Goal: Find specific page/section: Find specific page/section

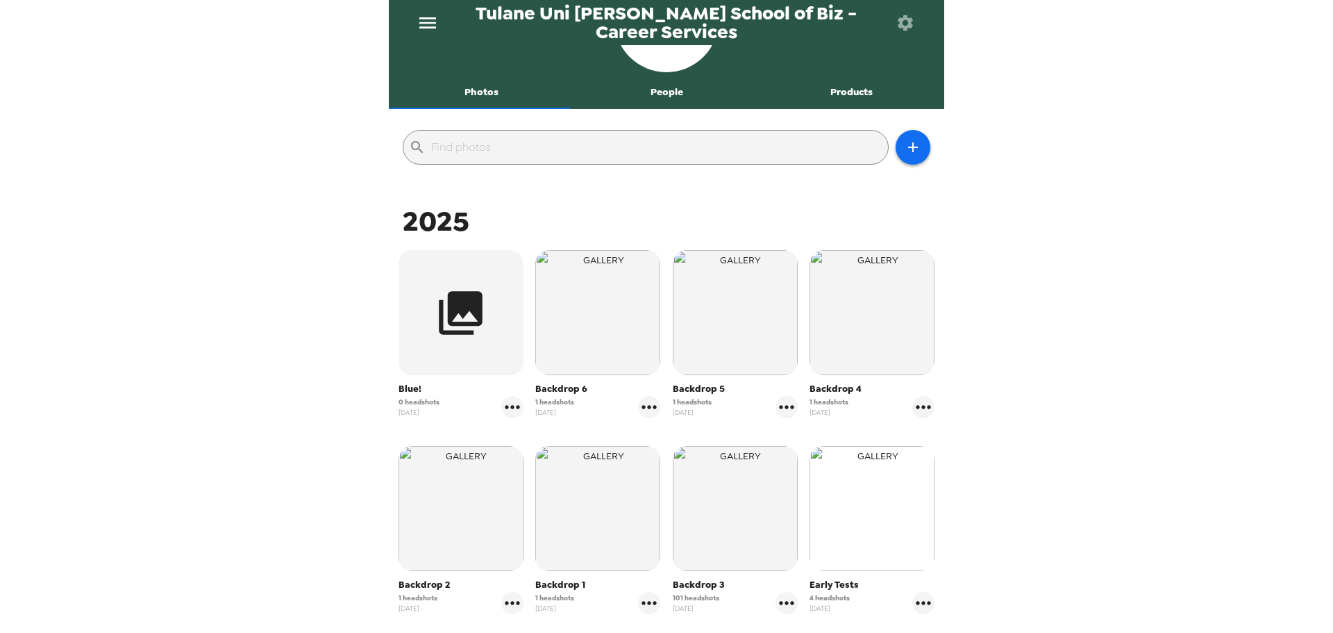
scroll to position [208, 0]
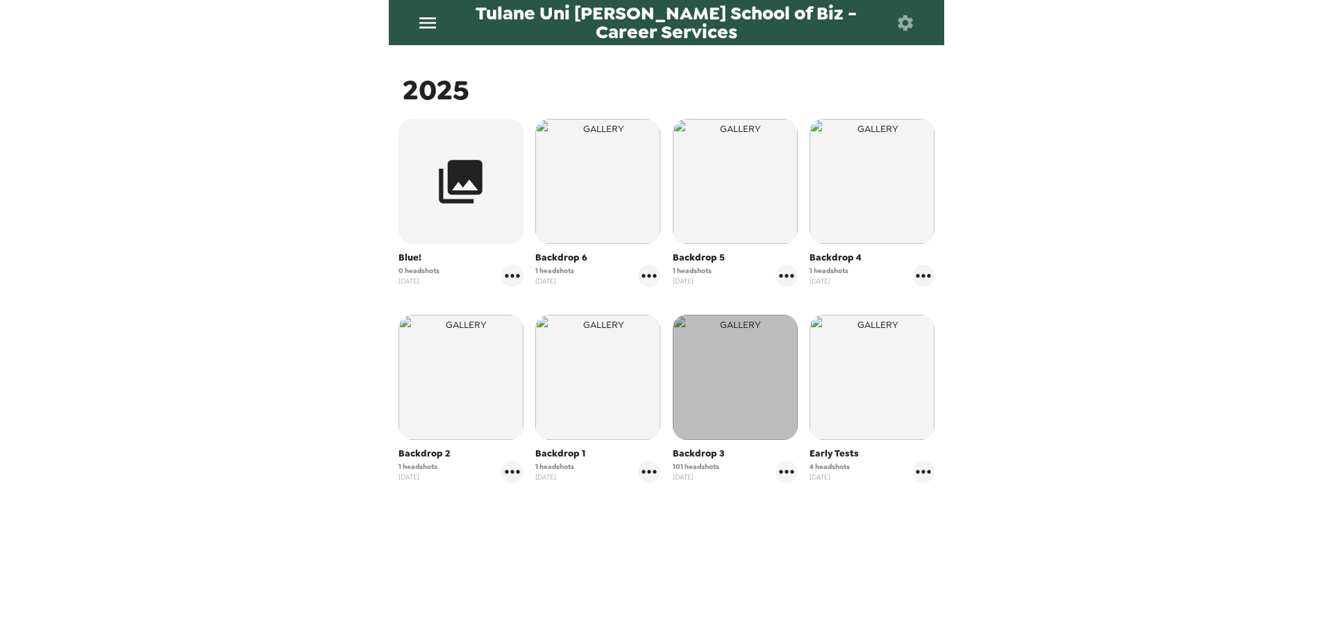
click at [747, 426] on img "button" at bounding box center [735, 377] width 125 height 125
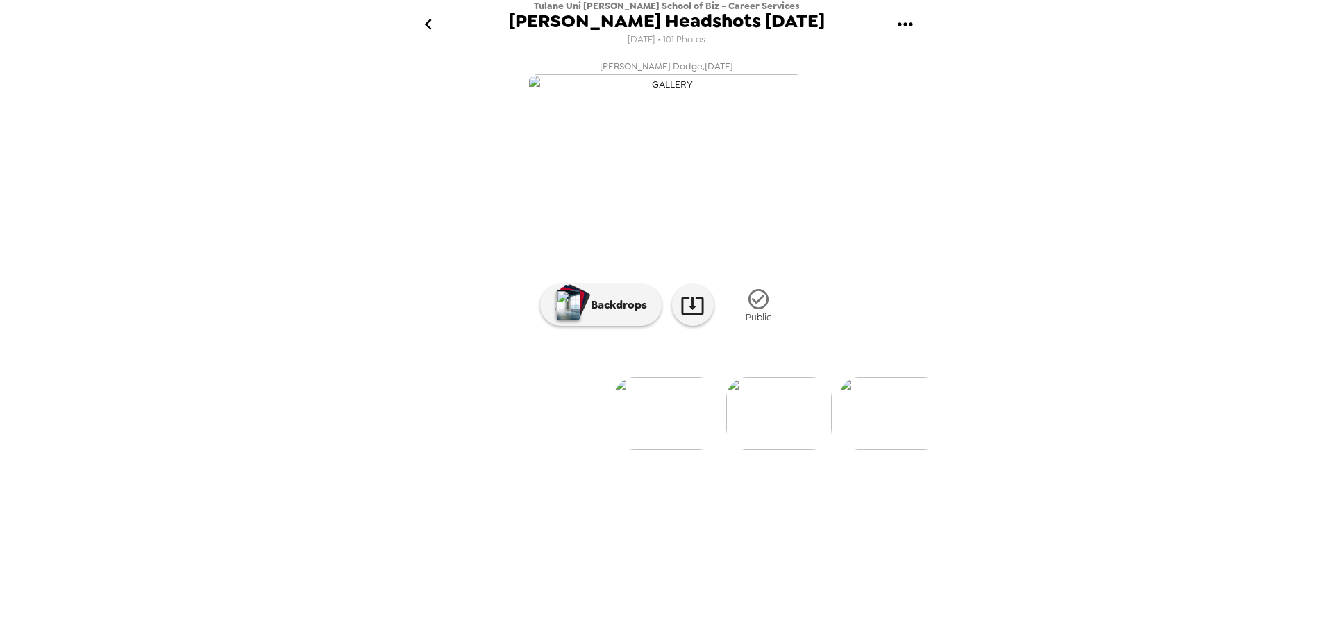
click at [764, 449] on img at bounding box center [779, 413] width 106 height 72
click at [803, 449] on img at bounding box center [779, 413] width 106 height 72
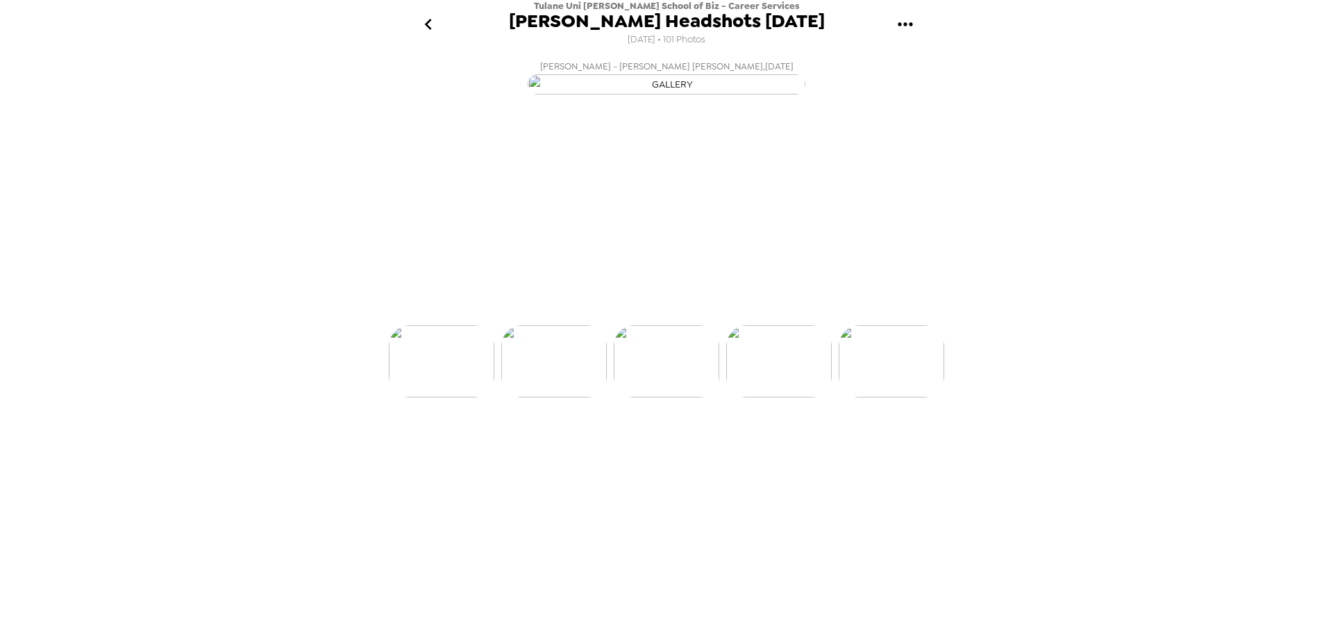
scroll to position [0, 337]
click at [784, 449] on img at bounding box center [779, 413] width 106 height 72
click at [617, 449] on li at bounding box center [667, 413] width 106 height 72
click at [653, 583] on div "[PERSON_NAME] , [DATE] [PERSON_NAME] , [DATE] [PERSON_NAME] [PERSON_NAME] , [DA…" at bounding box center [666, 341] width 555 height 574
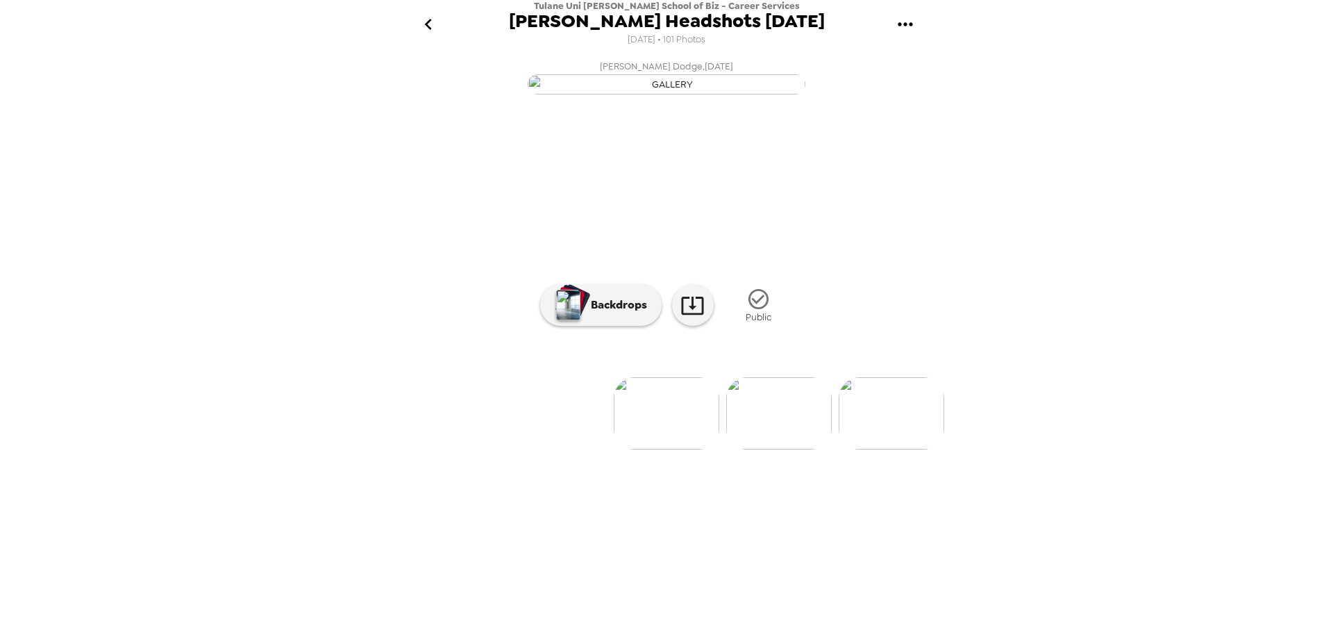
click at [705, 449] on div at bounding box center [666, 390] width 555 height 118
